Goal: Information Seeking & Learning: Understand process/instructions

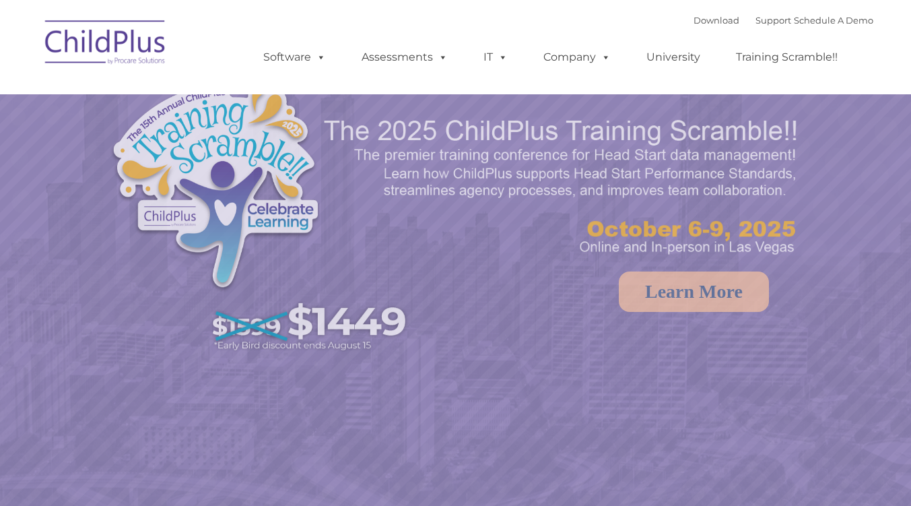
select select "MEDIUM"
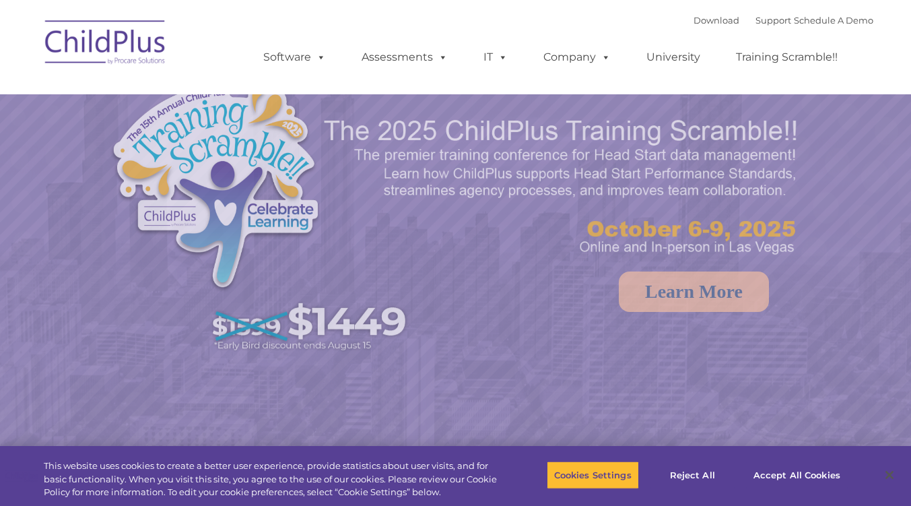
select select "MEDIUM"
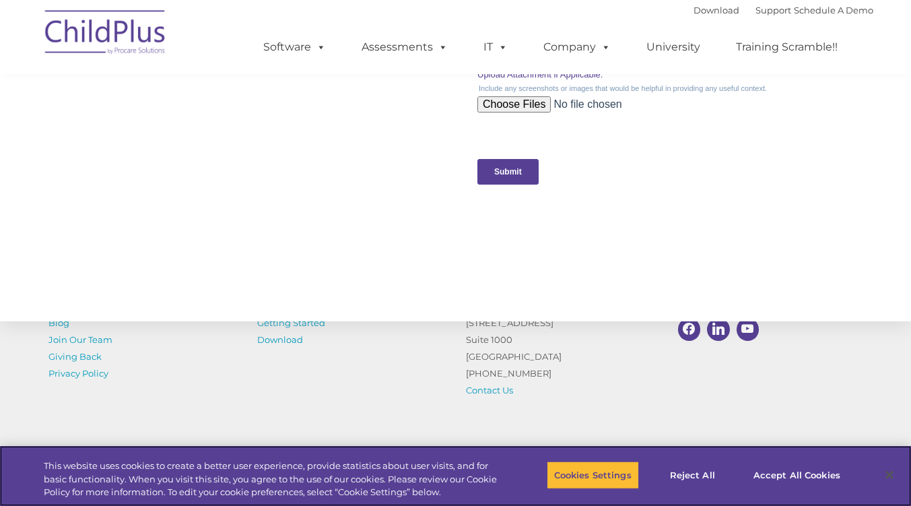
scroll to position [1482, 0]
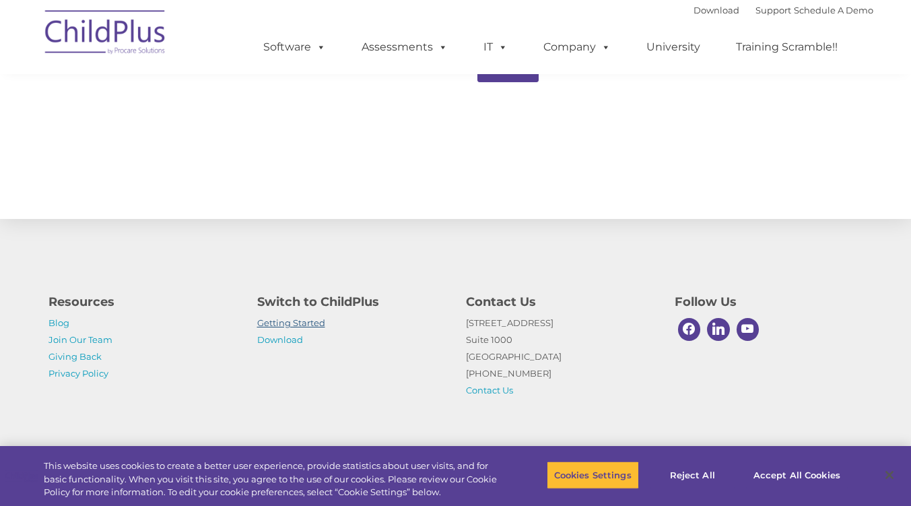
click at [305, 317] on link "Getting Started" at bounding box center [291, 322] width 68 height 11
